Goal: Contribute content

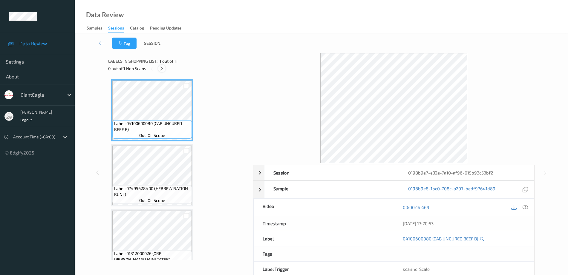
click at [162, 68] on icon at bounding box center [161, 68] width 5 height 5
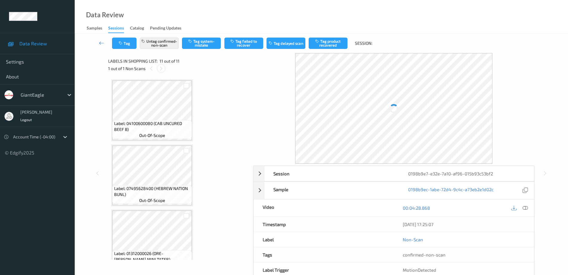
scroll to position [536, 0]
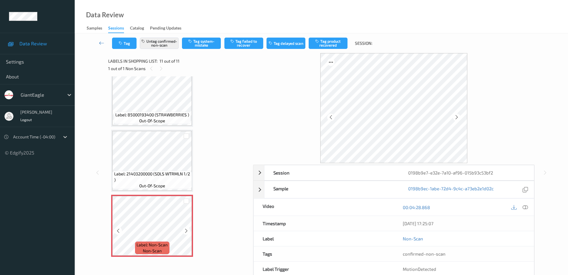
click at [172, 182] on span "Label: 21403200000 (SDLS WTRMLN 1/2 )" at bounding box center [152, 177] width 76 height 12
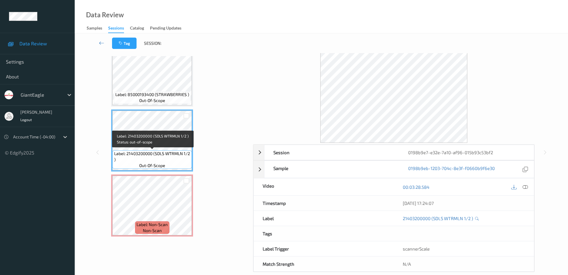
scroll to position [30, 0]
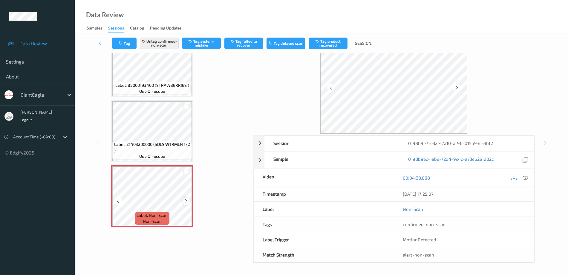
click at [185, 202] on icon at bounding box center [186, 201] width 5 height 5
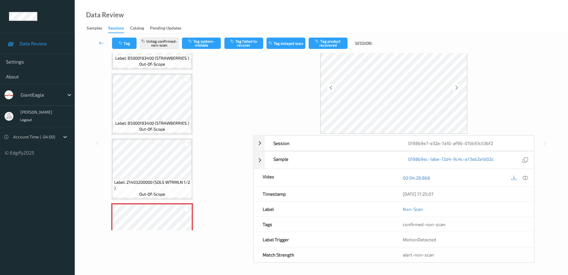
scroll to position [461, 0]
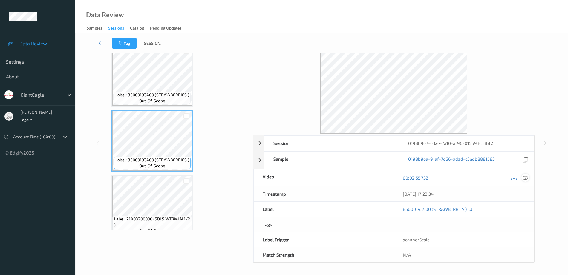
click at [527, 178] on icon at bounding box center [524, 177] width 5 height 5
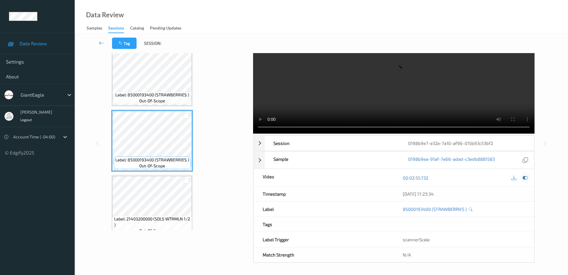
scroll to position [0, 0]
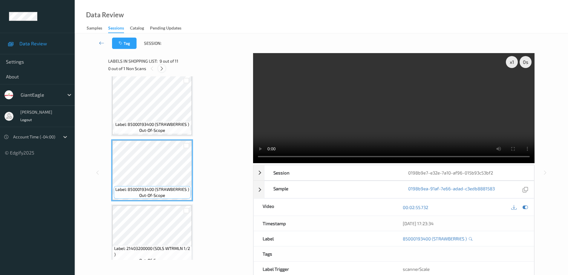
click at [162, 71] on icon at bounding box center [161, 68] width 5 height 5
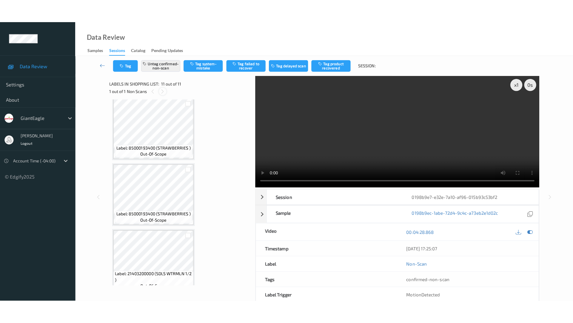
scroll to position [536, 0]
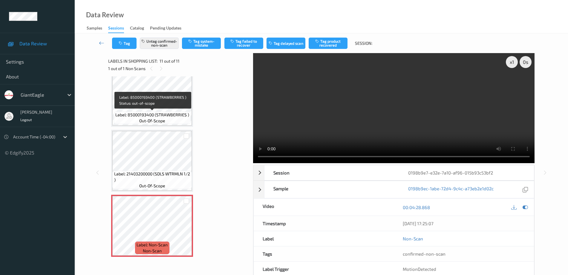
click at [155, 122] on span "out-of-scope" at bounding box center [152, 121] width 26 height 6
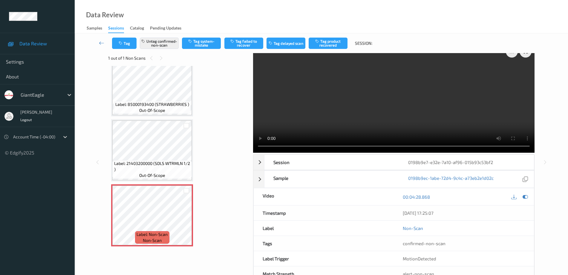
scroll to position [0, 0]
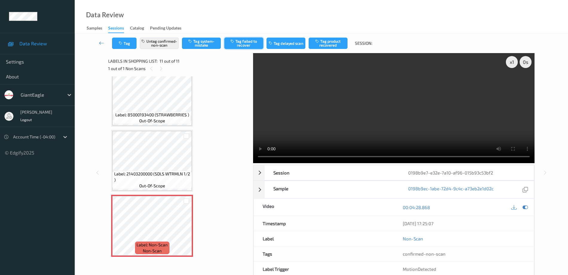
click at [238, 47] on button "Tag failed to recover" at bounding box center [243, 43] width 39 height 11
